Goal: Find specific page/section: Find specific page/section

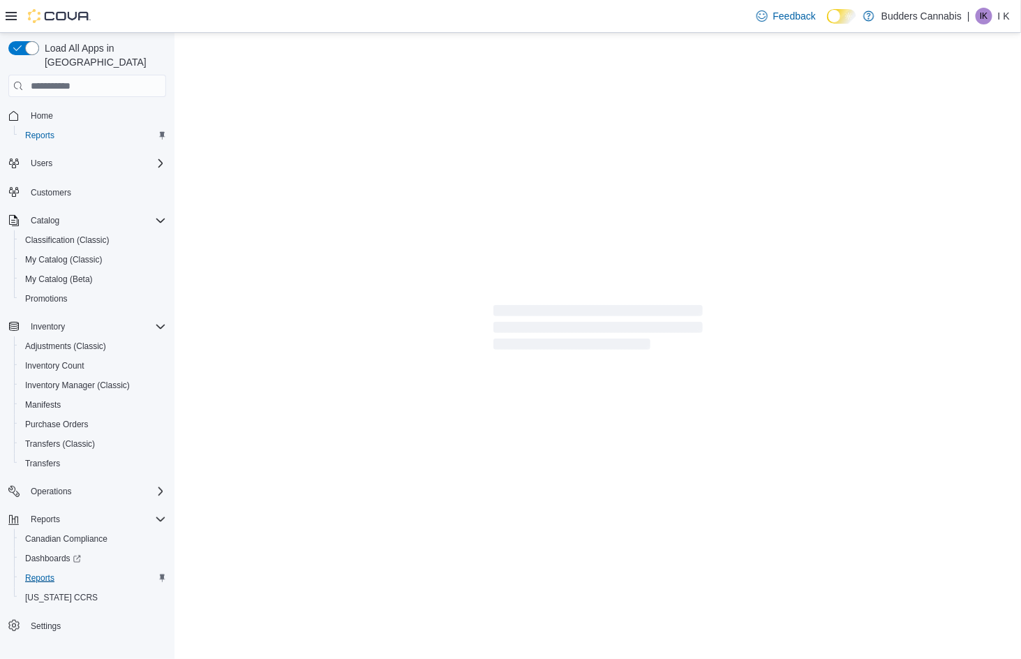
click at [54, 570] on link "Reports" at bounding box center [40, 578] width 40 height 17
click at [36, 572] on span "Reports" at bounding box center [39, 577] width 29 height 11
click at [61, 396] on link "Manifests" at bounding box center [43, 404] width 47 height 17
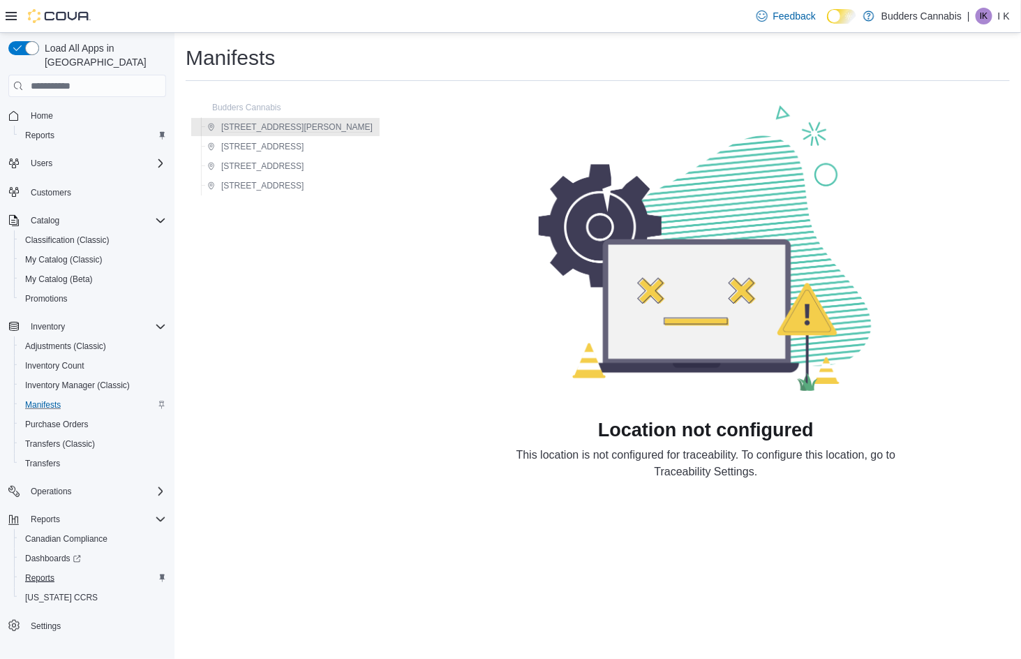
click at [45, 572] on span "Reports" at bounding box center [39, 577] width 29 height 11
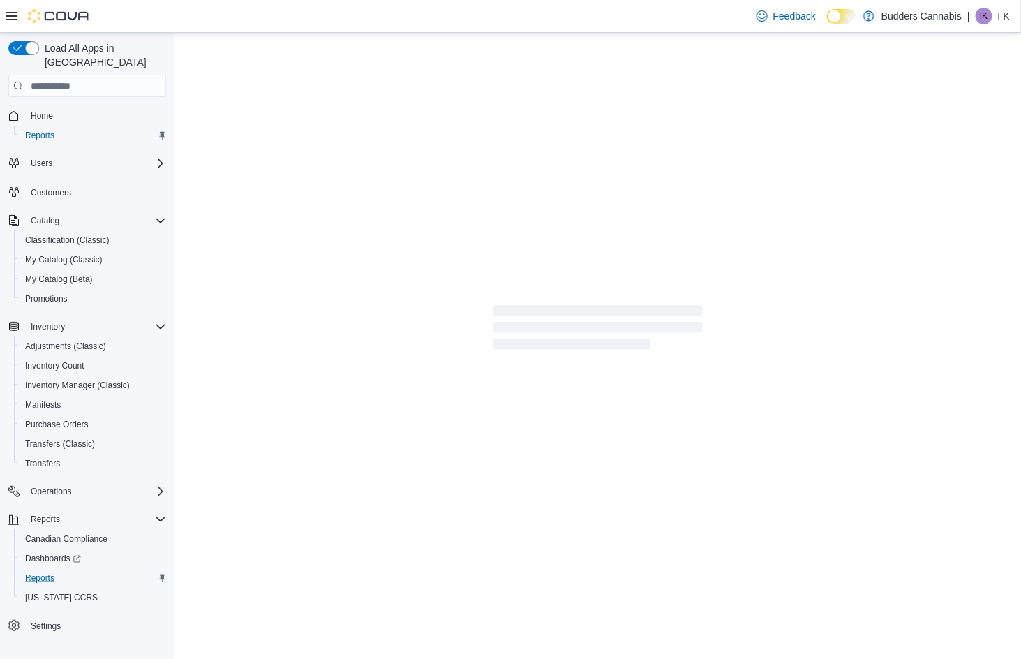
click at [45, 572] on span "Reports" at bounding box center [39, 577] width 29 height 11
